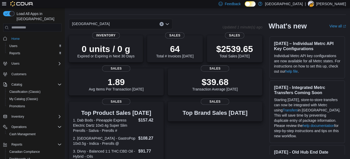
scroll to position [27, 0]
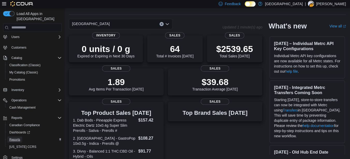
click at [19, 138] on span "Reports" at bounding box center [14, 140] width 11 height 4
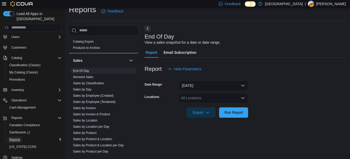
scroll to position [261, 0]
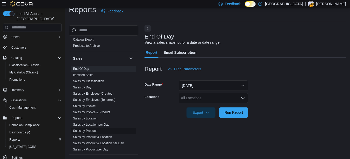
click at [93, 130] on link "Sales by Product" at bounding box center [85, 131] width 24 height 4
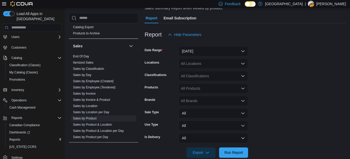
scroll to position [49, 0]
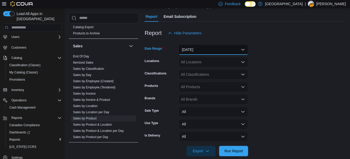
click at [221, 50] on button "Yesterday" at bounding box center [213, 50] width 69 height 10
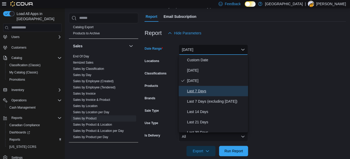
click at [204, 91] on span "Last 7 Days" at bounding box center [216, 91] width 59 height 6
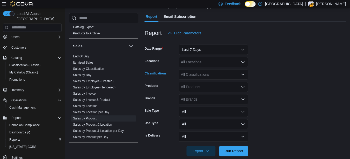
drag, startPoint x: 221, startPoint y: 72, endPoint x: 219, endPoint y: 77, distance: 5.6
click at [219, 77] on div "All Classifications" at bounding box center [213, 74] width 69 height 10
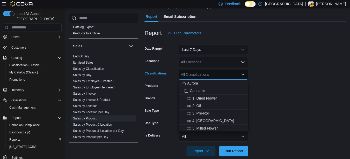
click at [219, 77] on div "All Classifications" at bounding box center [213, 74] width 69 height 10
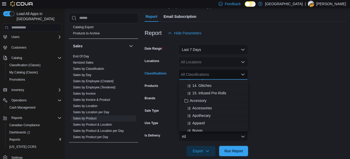
scroll to position [111, 0]
click at [204, 102] on span "Accessory" at bounding box center [198, 100] width 17 height 5
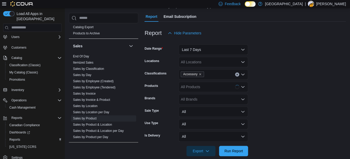
scroll to position [56, 0]
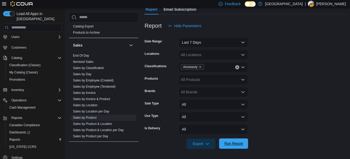
drag, startPoint x: 309, startPoint y: 85, endPoint x: 227, endPoint y: 146, distance: 101.9
click at [227, 146] on form "Date Range Last 7 Days Locations All Locations Classifications Accessory Produc…" at bounding box center [246, 90] width 202 height 118
click at [227, 146] on span "Run Report" at bounding box center [234, 143] width 19 height 5
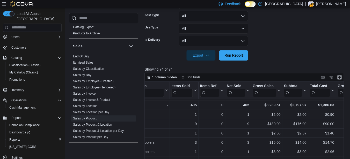
scroll to position [0, 164]
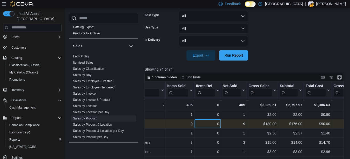
click at [218, 121] on div "0" at bounding box center [207, 124] width 23 height 6
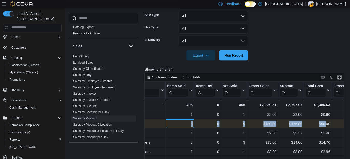
drag, startPoint x: 186, startPoint y: 122, endPoint x: 325, endPoint y: 120, distance: 139.7
click at [193, 121] on div "9" at bounding box center [179, 124] width 25 height 6
click at [325, 120] on div "$90.00 - Total Cost, column 9, row 2" at bounding box center [319, 123] width 28 height 9
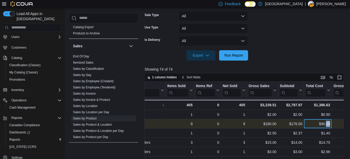
click at [325, 120] on div "$90.00 - Total Cost, column 9, row 2" at bounding box center [319, 123] width 28 height 9
click at [255, 128] on div "$180.00 - Gross Sales, column 7, row 2" at bounding box center [262, 123] width 31 height 9
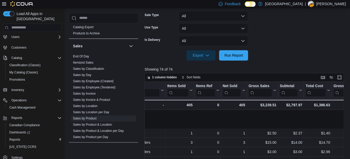
scroll to position [61, 164]
